Goal: Submit feedback/report problem

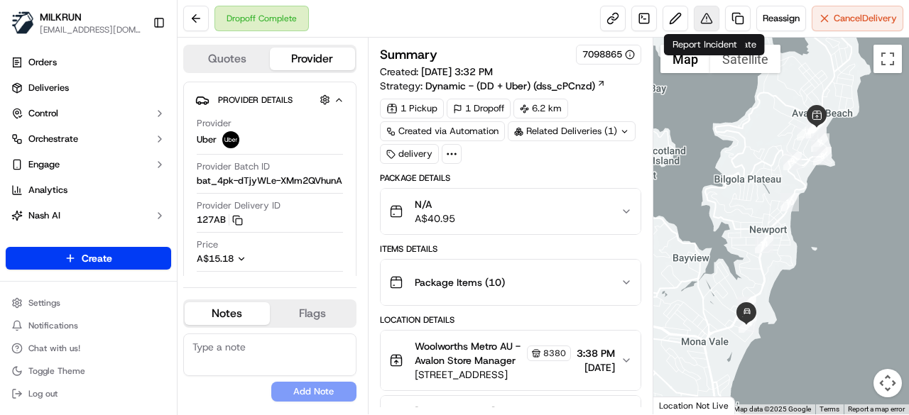
click at [708, 16] on button at bounding box center [707, 19] width 26 height 26
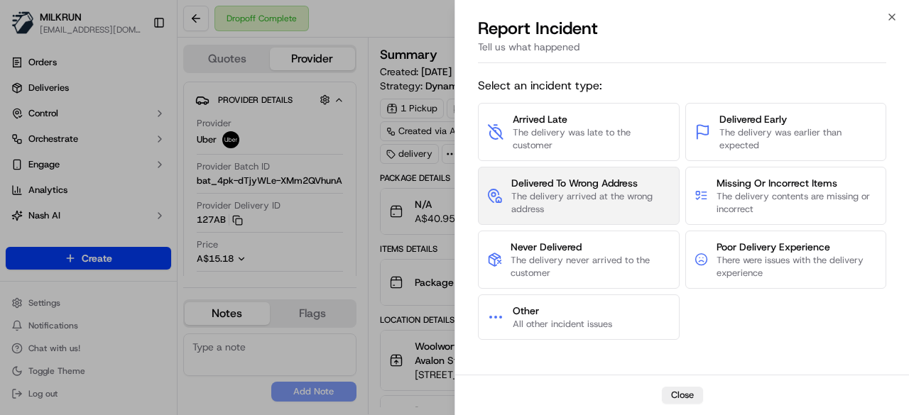
click at [606, 172] on button "Delivered To Wrong Address The delivery arrived at the wrong address" at bounding box center [579, 196] width 202 height 58
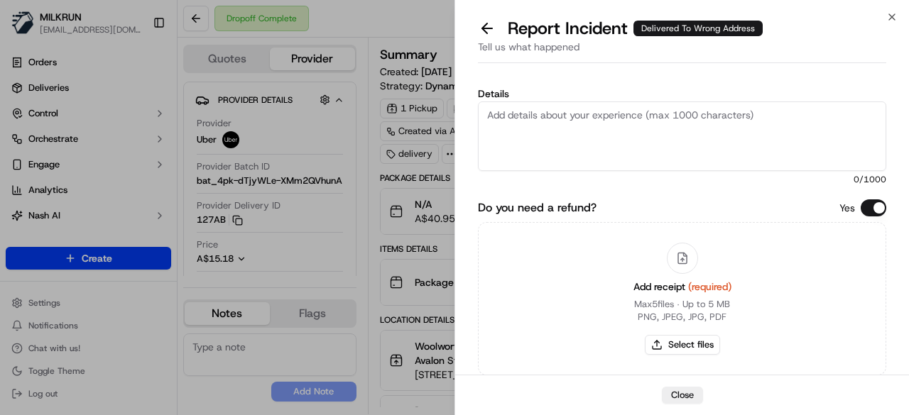
click at [590, 146] on textarea "Details" at bounding box center [682, 137] width 408 height 70
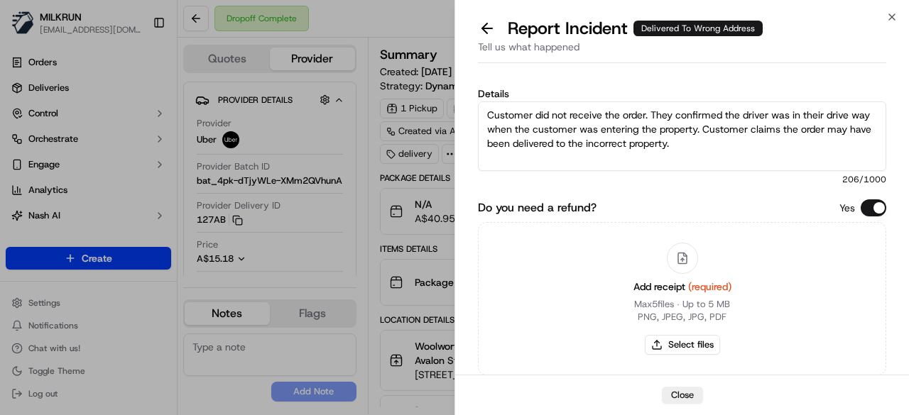
type textarea "Customer did not receive the order. They confirmed the driver was in their driv…"
click at [679, 265] on div at bounding box center [682, 258] width 31 height 31
click at [701, 344] on button "Select files" at bounding box center [682, 345] width 75 height 20
type input "C:\fakepath\60.png"
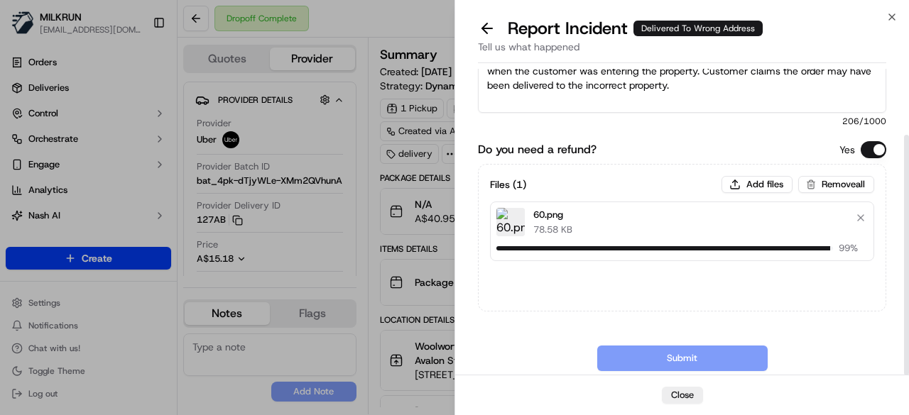
scroll to position [84, 0]
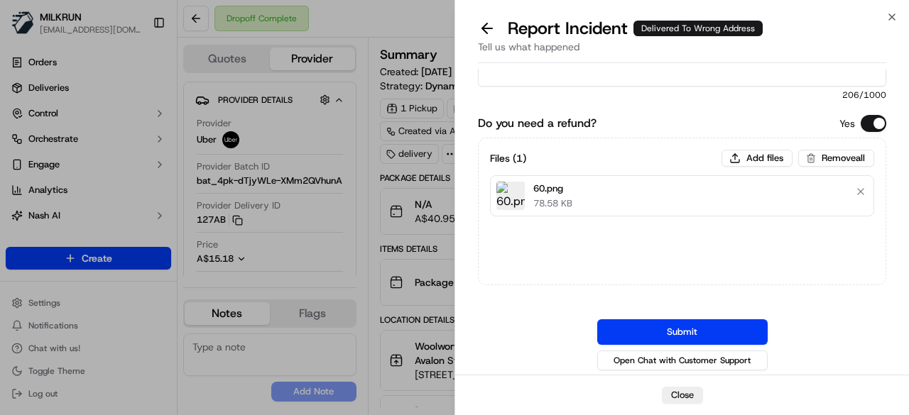
click at [698, 336] on button "Submit" at bounding box center [682, 332] width 170 height 26
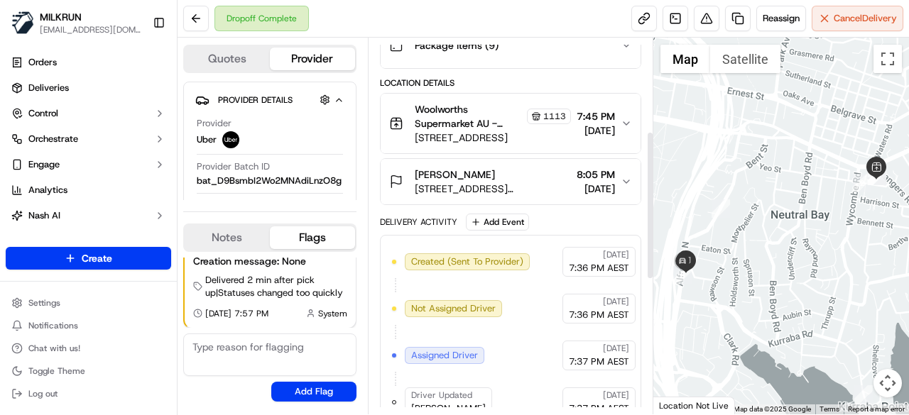
scroll to position [497, 0]
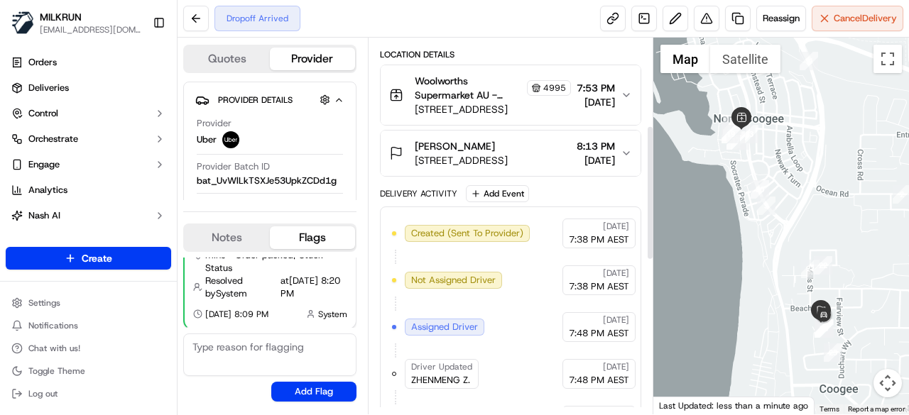
scroll to position [244, 0]
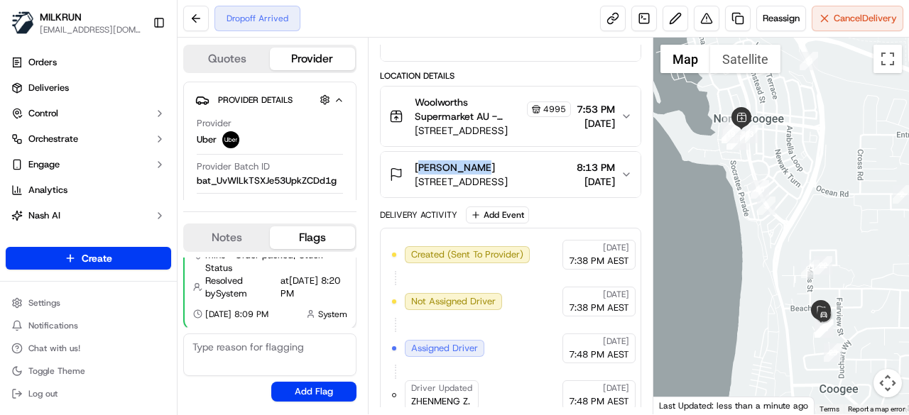
drag, startPoint x: 467, startPoint y: 163, endPoint x: 414, endPoint y: 163, distance: 53.2
click at [415, 163] on span "[PERSON_NAME]" at bounding box center [455, 167] width 80 height 14
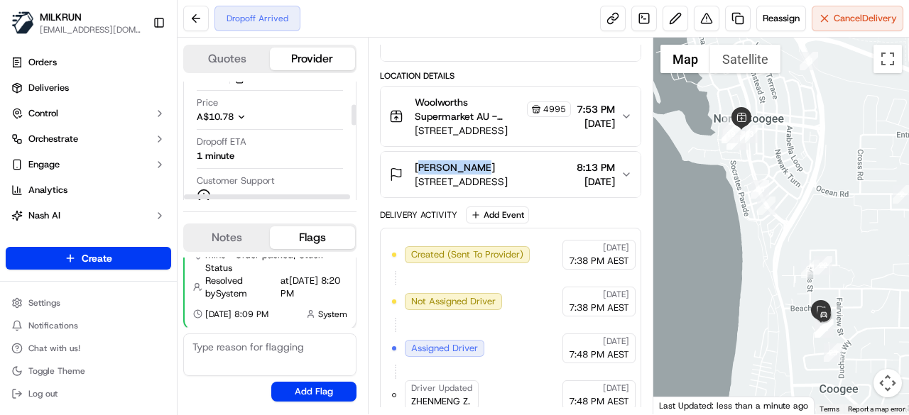
scroll to position [71, 0]
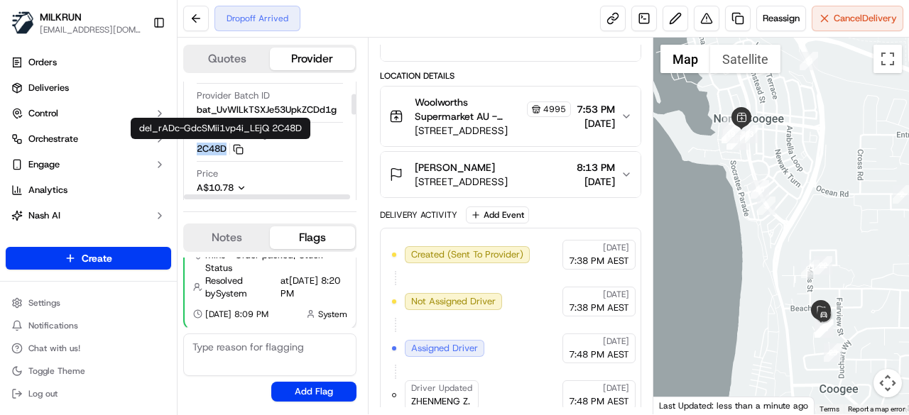
drag, startPoint x: 195, startPoint y: 153, endPoint x: 225, endPoint y: 153, distance: 30.5
click at [225, 153] on div "Provider Uber Provider Batch ID bat_UvWlLkTSXJe53UpkZCDd1g Provider Delivery ID…" at bounding box center [269, 159] width 149 height 239
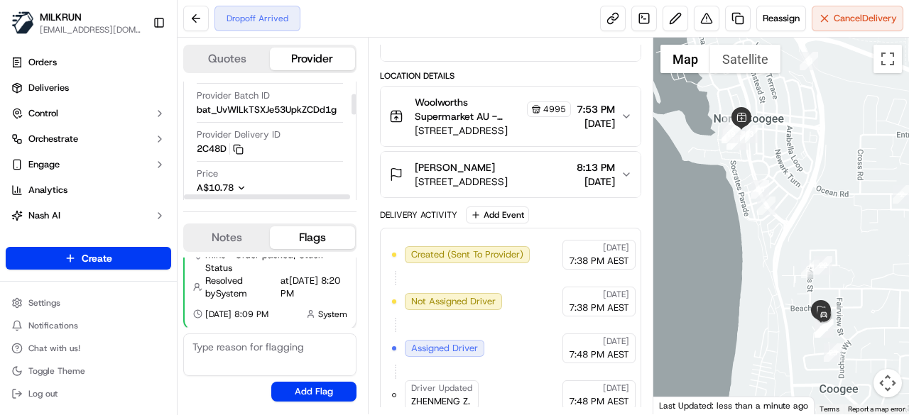
drag, startPoint x: 218, startPoint y: 149, endPoint x: 266, endPoint y: 145, distance: 47.8
click at [266, 145] on div "Provider Delivery ID 2C48D Copy del_rADc-GdcSMii1vp4i_LEjQ 2C48D" at bounding box center [270, 142] width 146 height 27
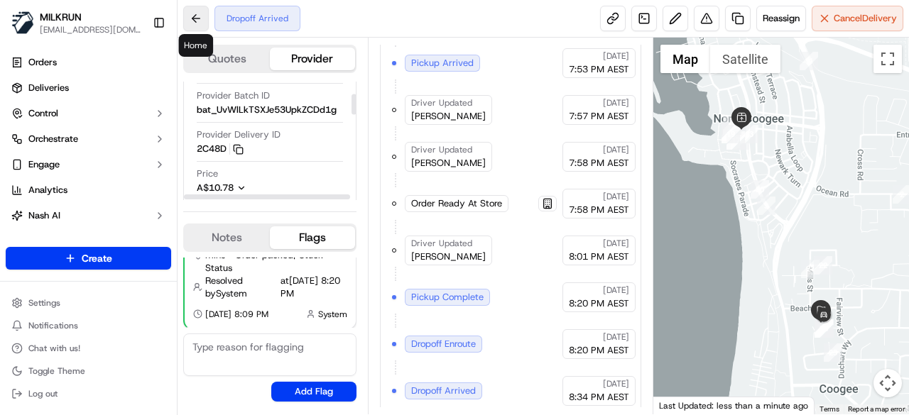
click at [204, 26] on button at bounding box center [196, 19] width 26 height 26
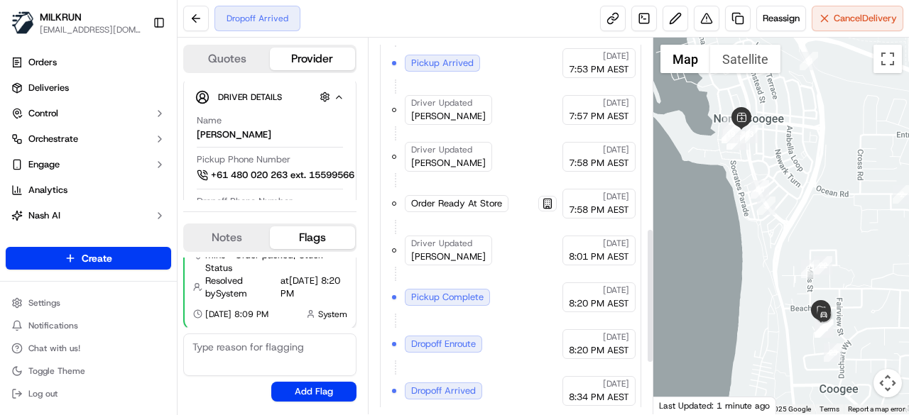
scroll to position [244, 0]
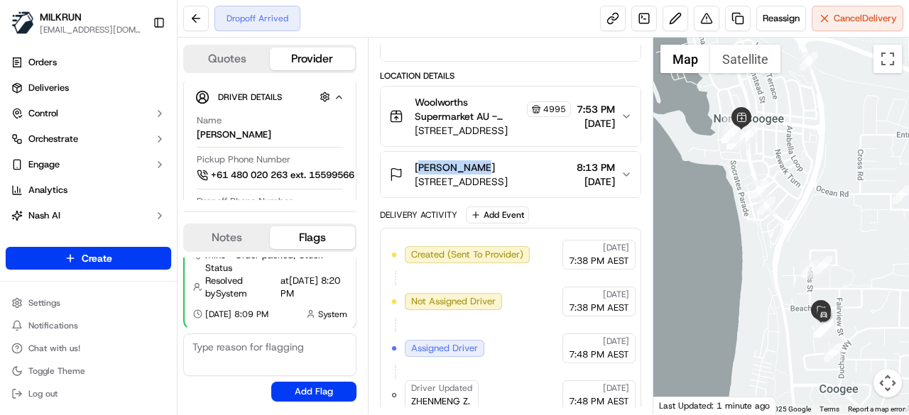
drag, startPoint x: 469, startPoint y: 165, endPoint x: 410, endPoint y: 164, distance: 58.9
click at [410, 164] on div "[PERSON_NAME] [STREET_ADDRESS]" at bounding box center [448, 174] width 119 height 28
copy span "[PERSON_NAME]"
click at [201, 21] on button at bounding box center [196, 19] width 26 height 26
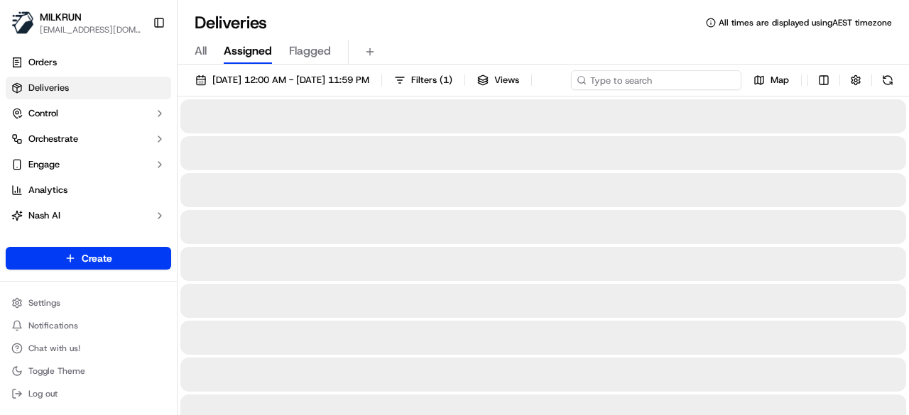
click at [638, 82] on div "17/09/2025 12:00 AM - 17/09/2025 11:59 PM Filters ( 1 ) Views Map" at bounding box center [542, 83] width 731 height 26
paste input "[PERSON_NAME]"
type input "[PERSON_NAME]"
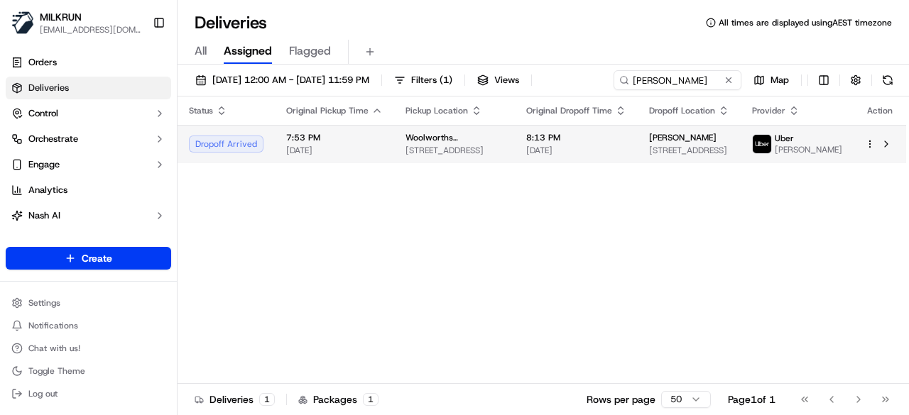
click at [697, 156] on span "[STREET_ADDRESS]" at bounding box center [689, 150] width 80 height 11
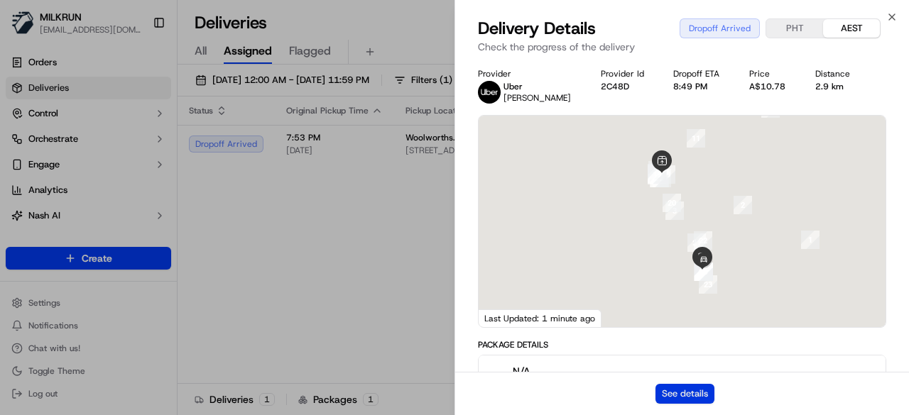
click at [690, 395] on button "See details" at bounding box center [684, 394] width 59 height 20
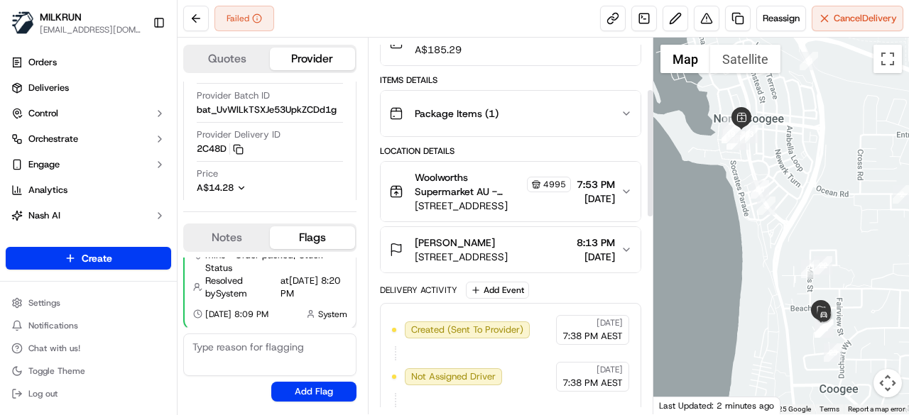
scroll to position [149, 0]
